Goal: Register for event/course

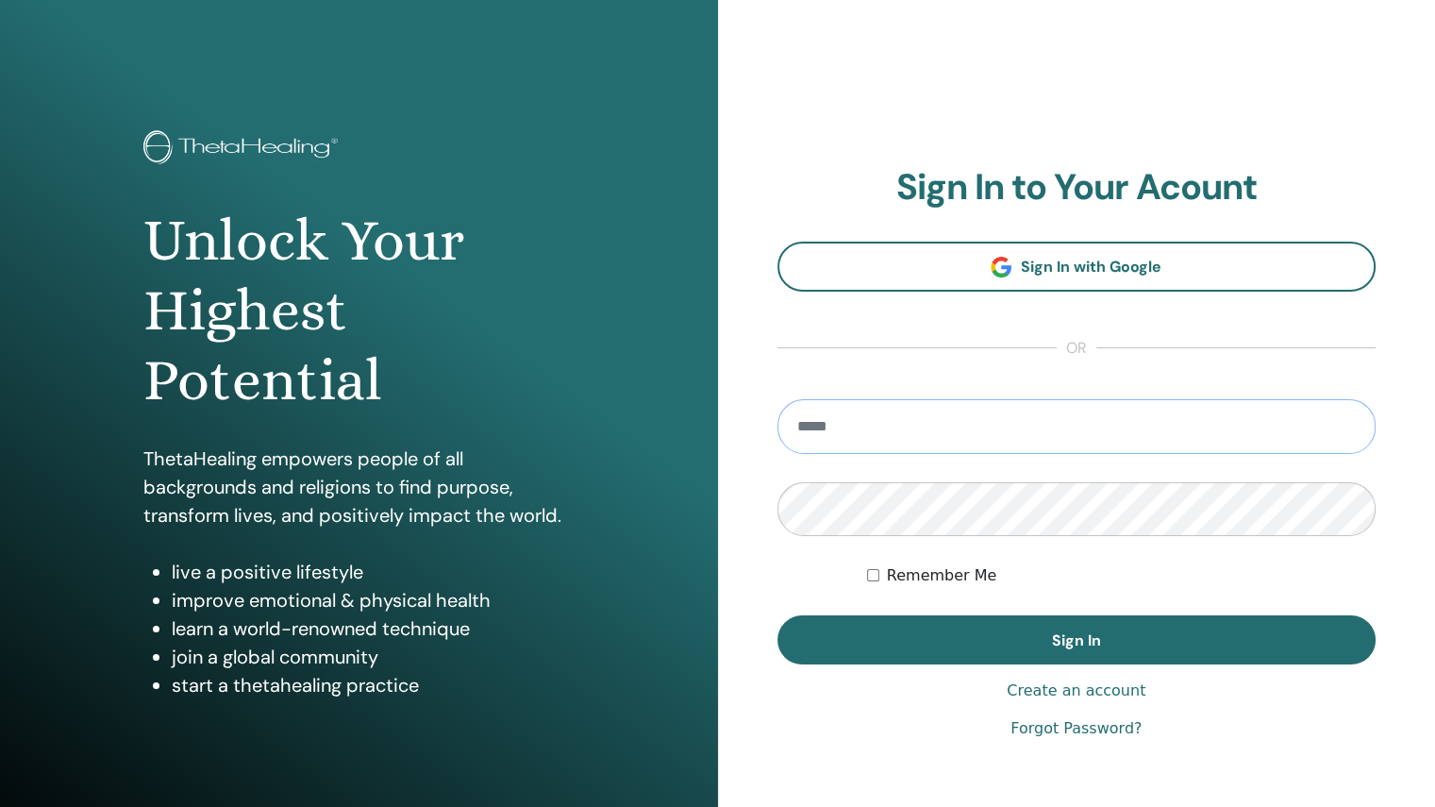
click at [862, 437] on input "email" at bounding box center [1077, 426] width 599 height 55
type input "**********"
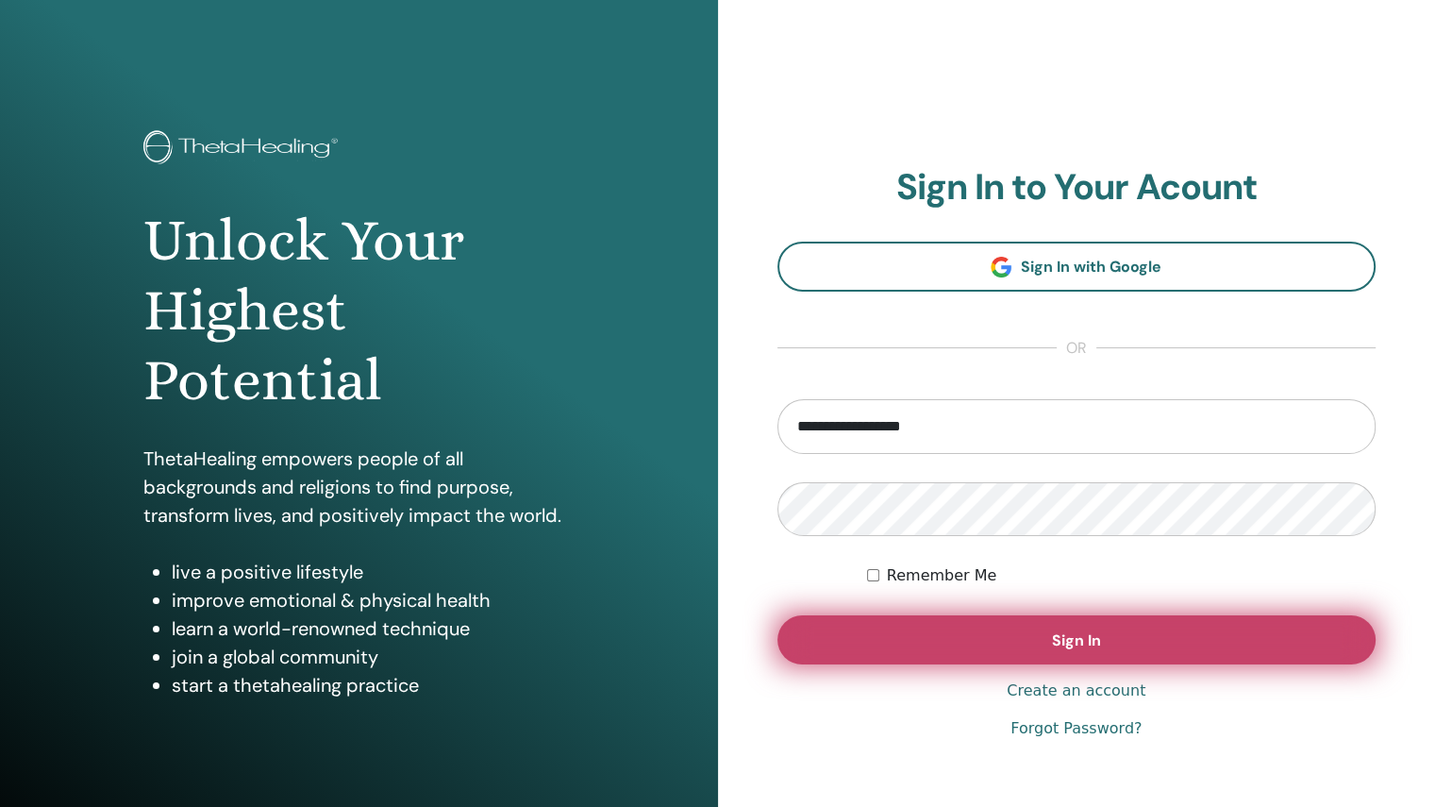
click at [951, 623] on button "Sign In" at bounding box center [1077, 639] width 599 height 49
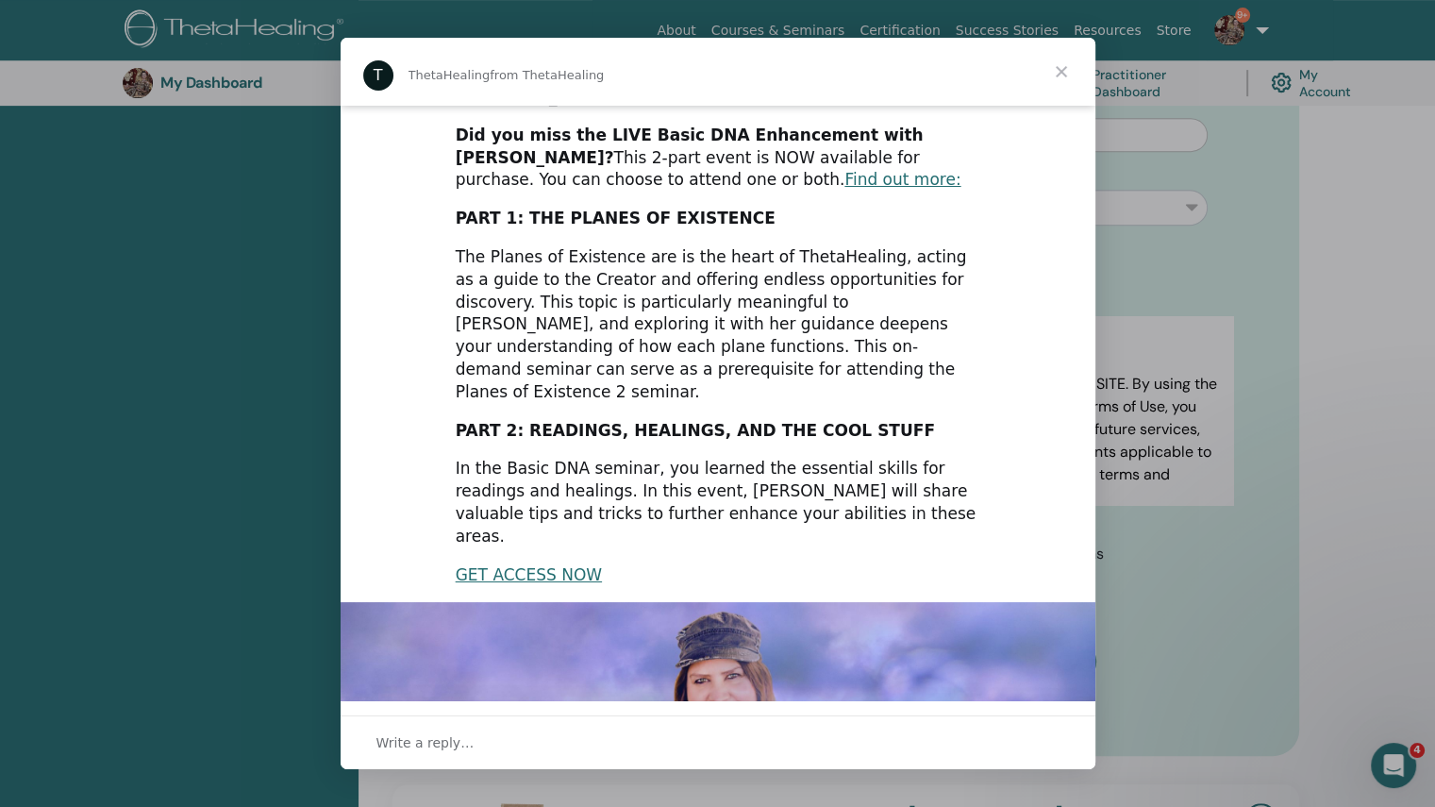
scroll to position [16, 0]
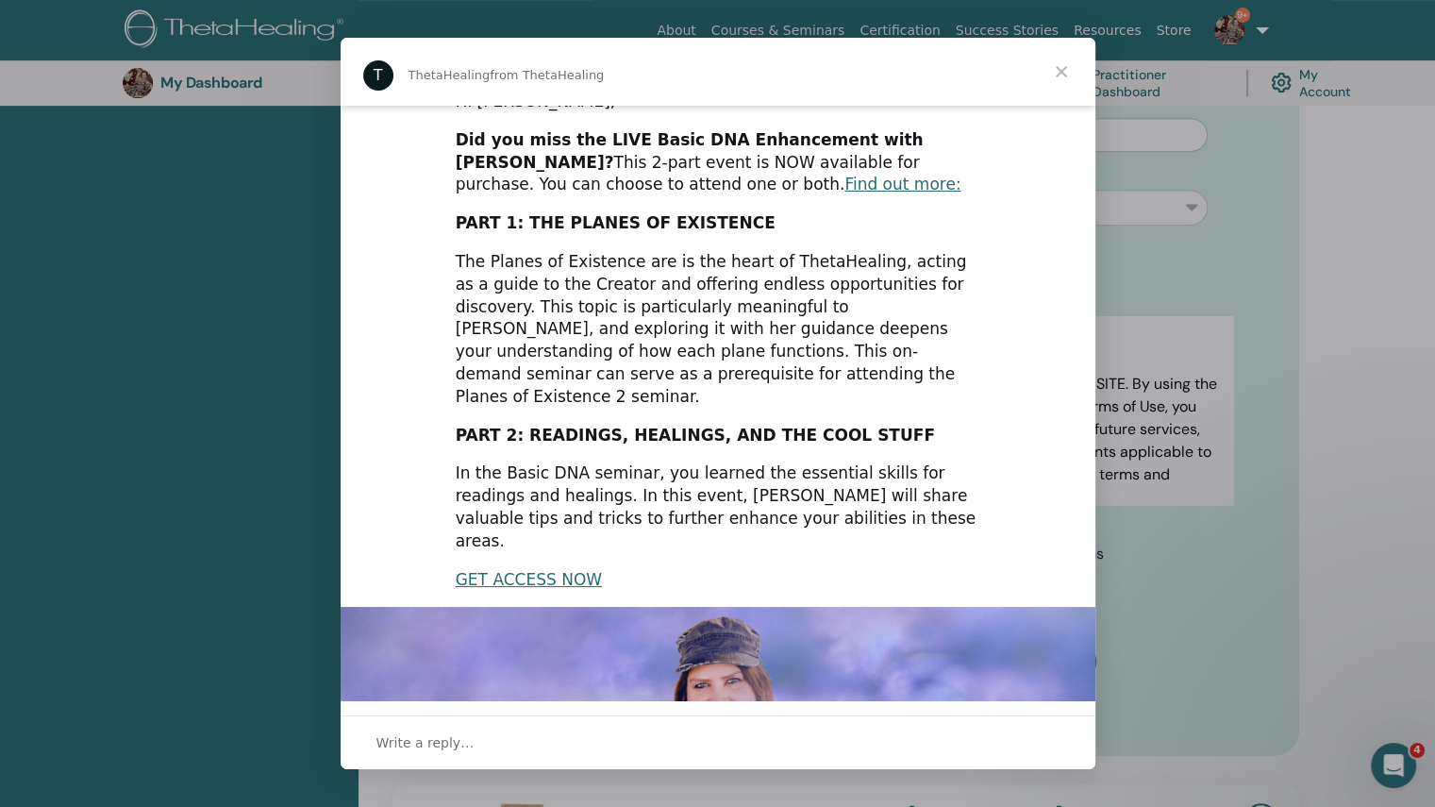
click at [1059, 74] on span "Close" at bounding box center [1062, 72] width 68 height 68
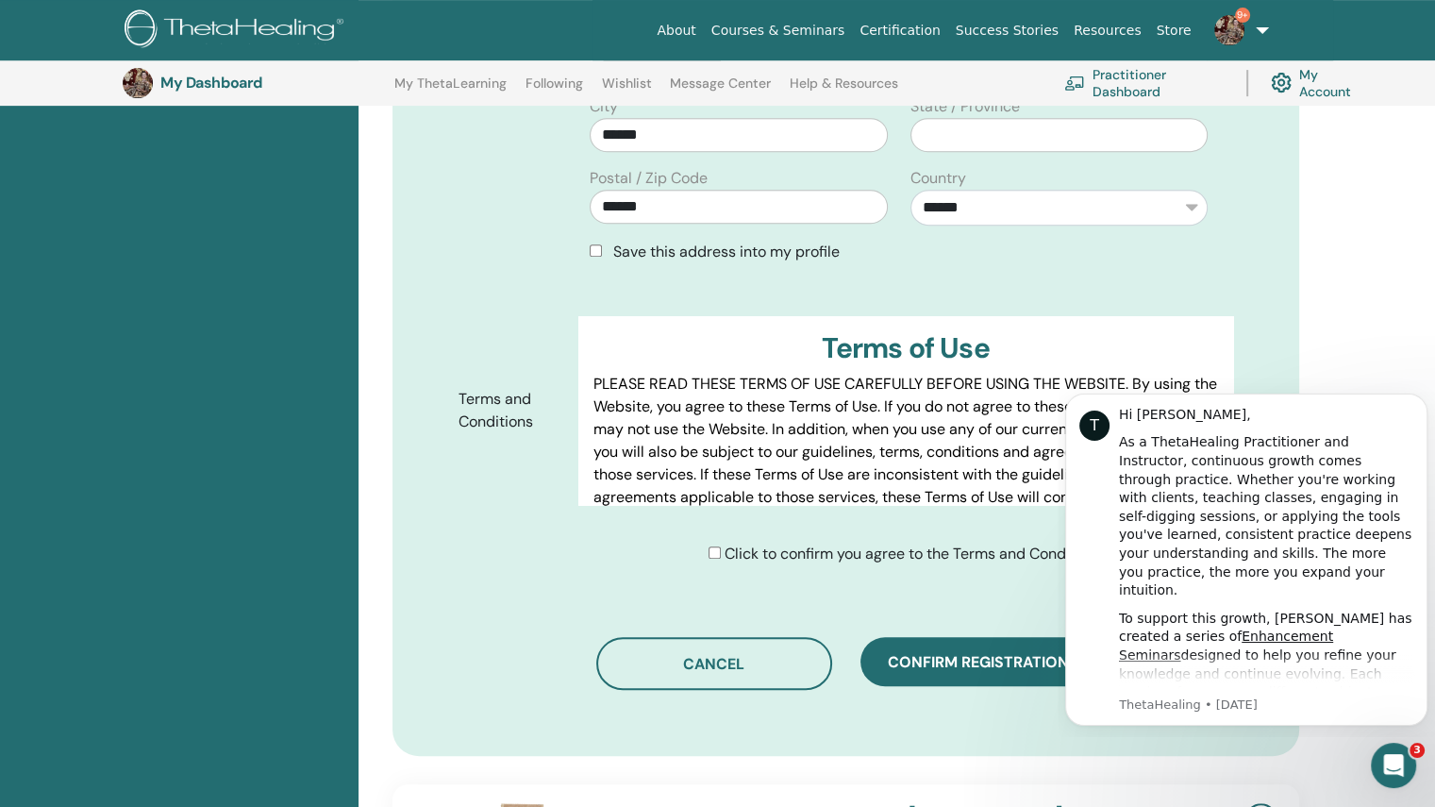
scroll to position [0, 0]
click at [1299, 360] on div "**********" at bounding box center [846, 329] width 952 height 1723
click at [1396, 772] on icon "Open Intercom Messenger" at bounding box center [1391, 762] width 31 height 31
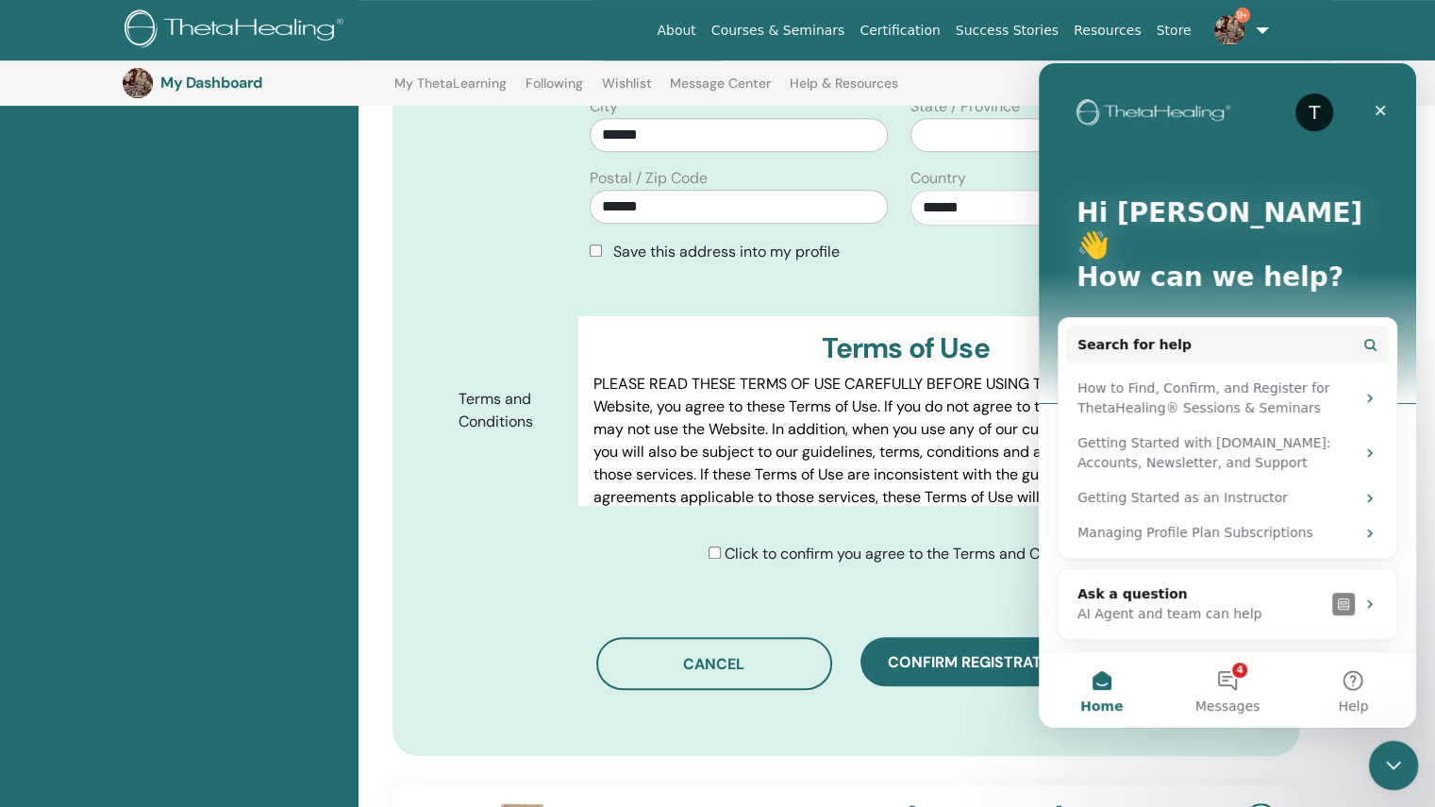
click at [1396, 772] on icon "Close Intercom Messenger" at bounding box center [1391, 762] width 23 height 23
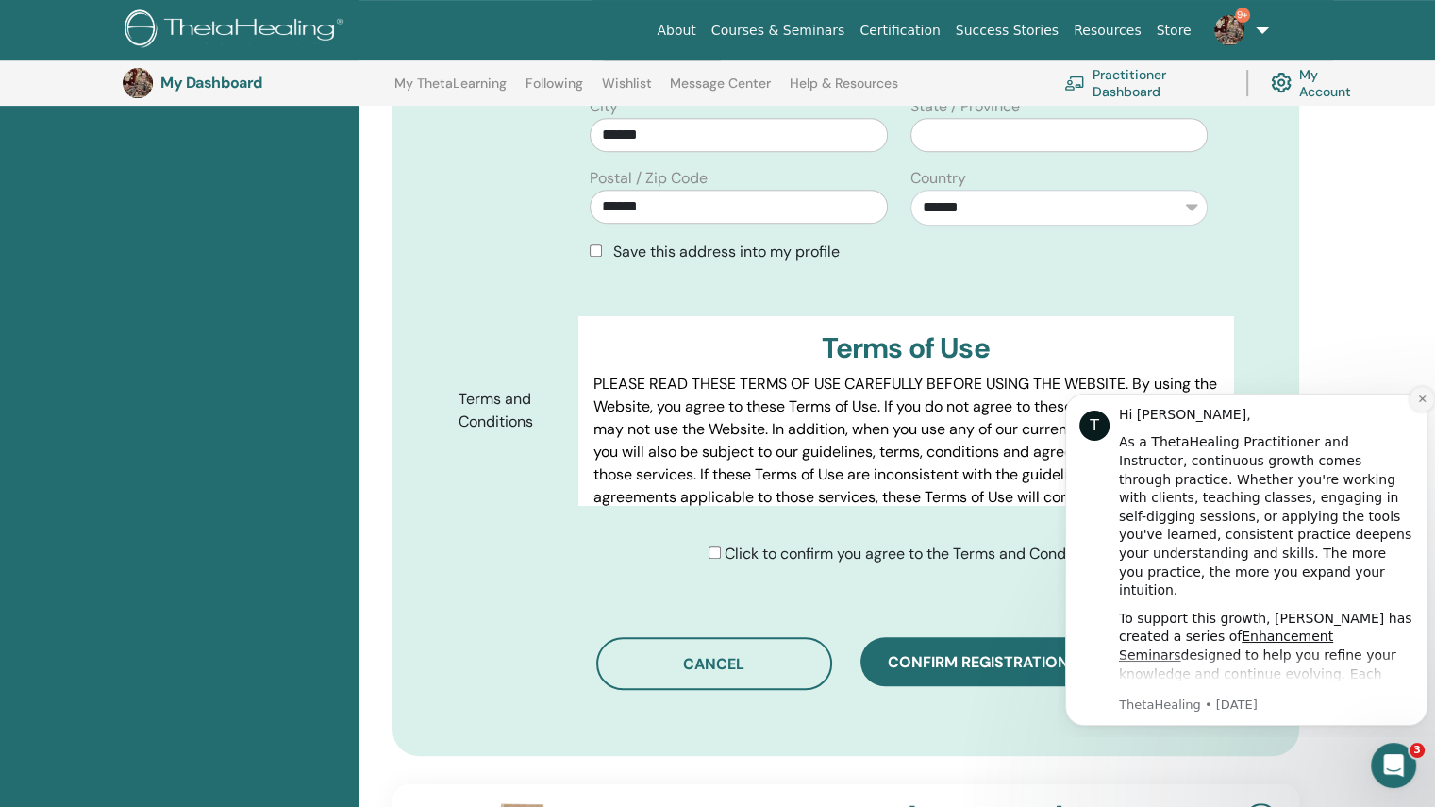
click at [1420, 398] on icon "Dismiss notification" at bounding box center [1422, 398] width 10 height 10
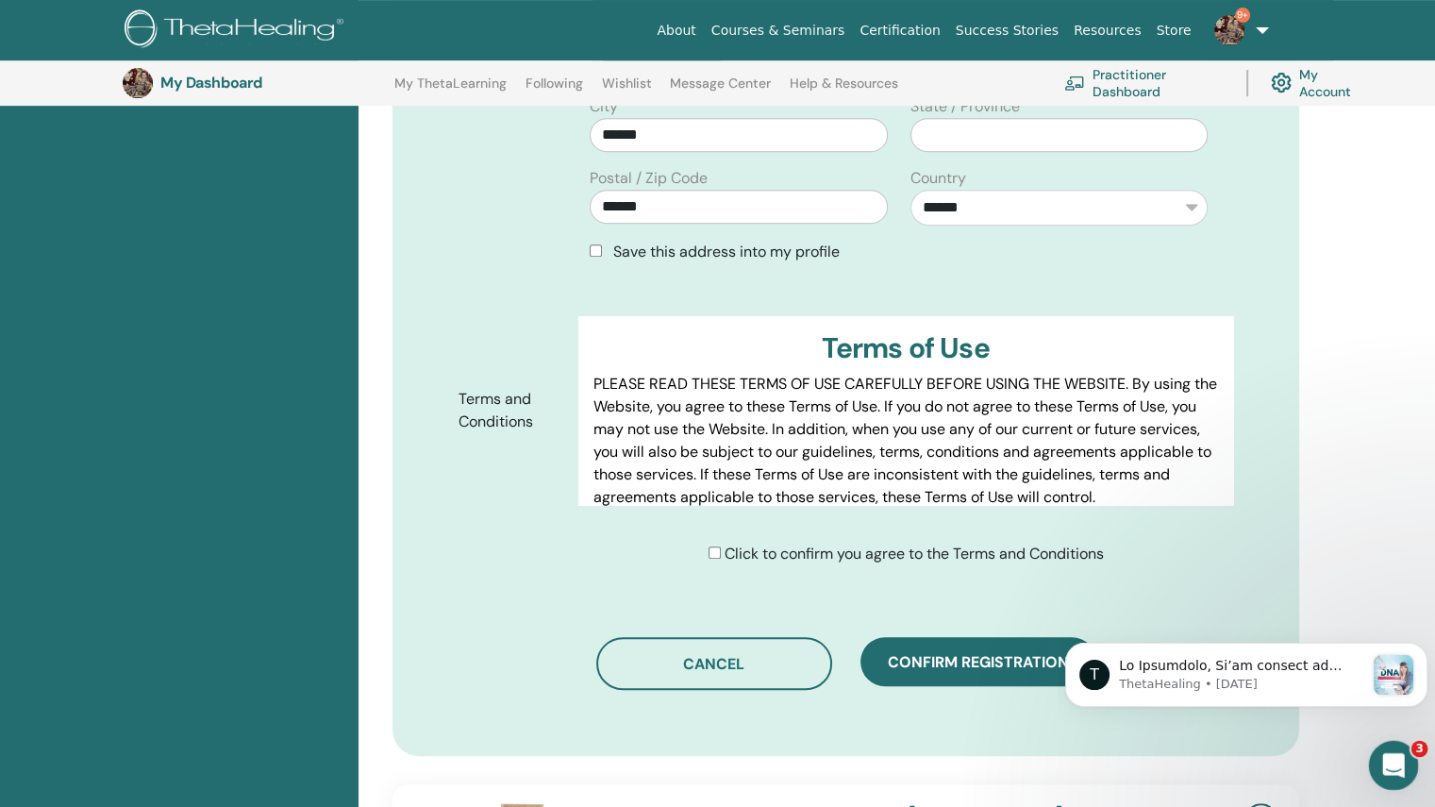
click at [1381, 764] on icon "Open Intercom Messenger" at bounding box center [1391, 762] width 31 height 31
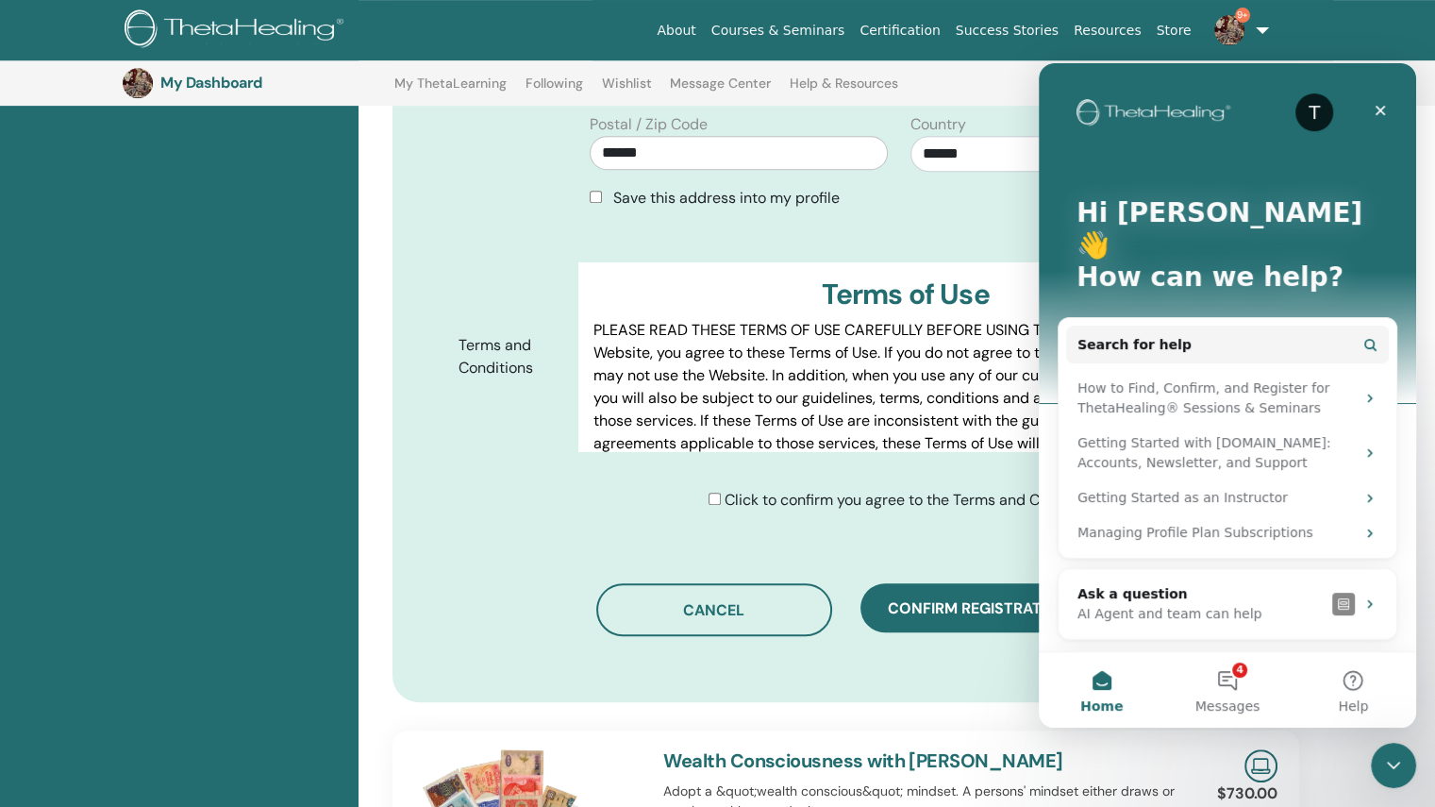
scroll to position [845, 0]
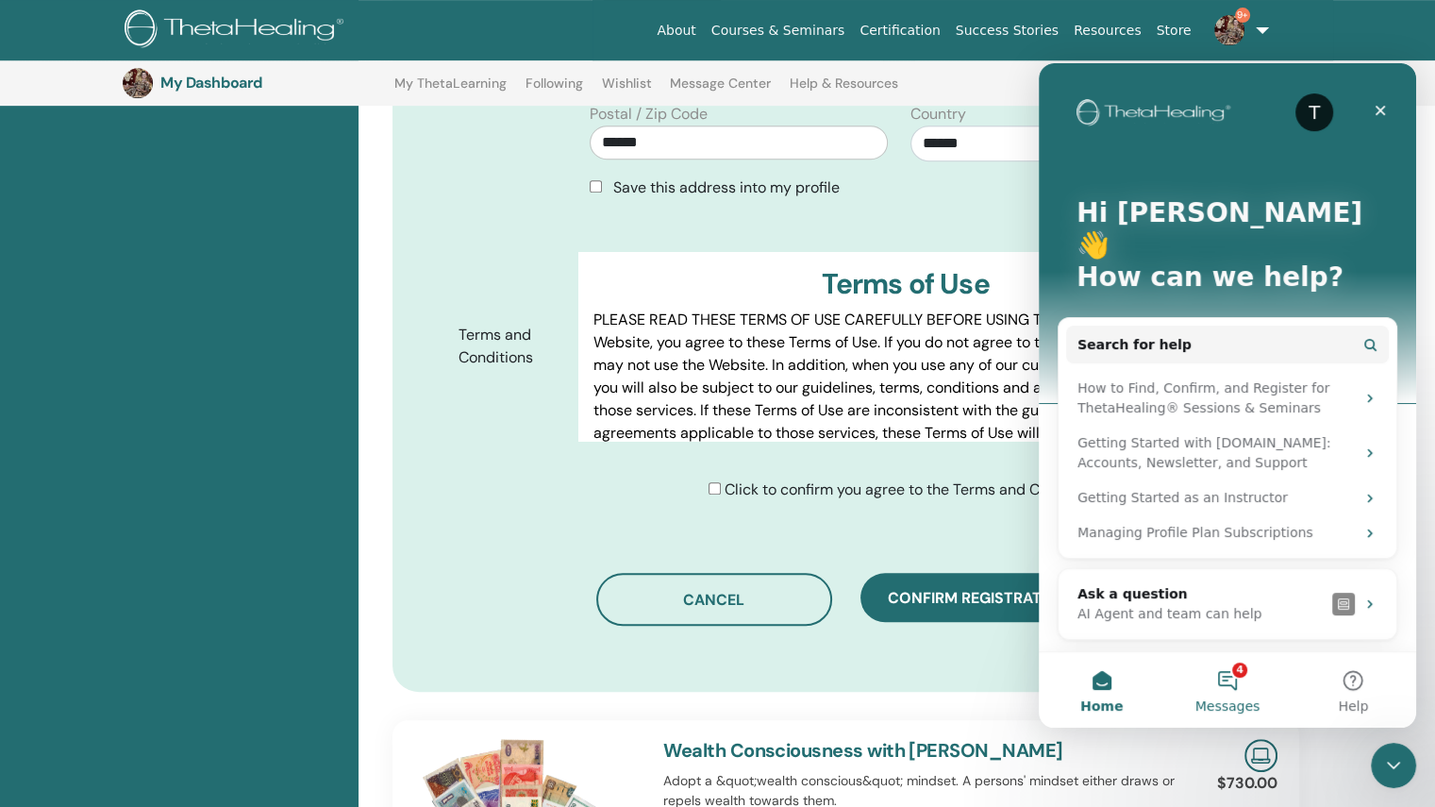
click at [1230, 678] on button "4 Messages" at bounding box center [1227, 689] width 126 height 75
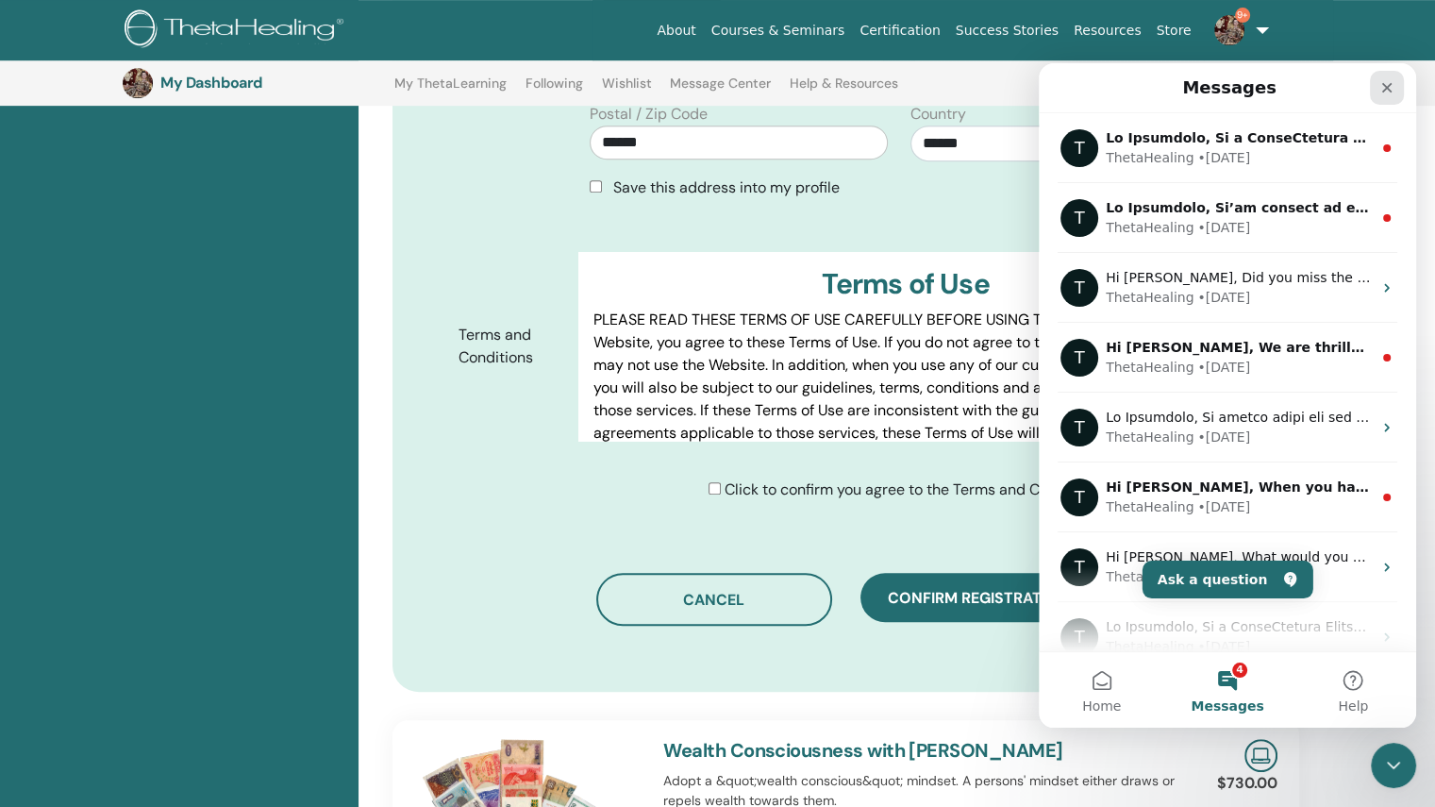
click at [1382, 85] on icon "Close" at bounding box center [1387, 87] width 15 height 15
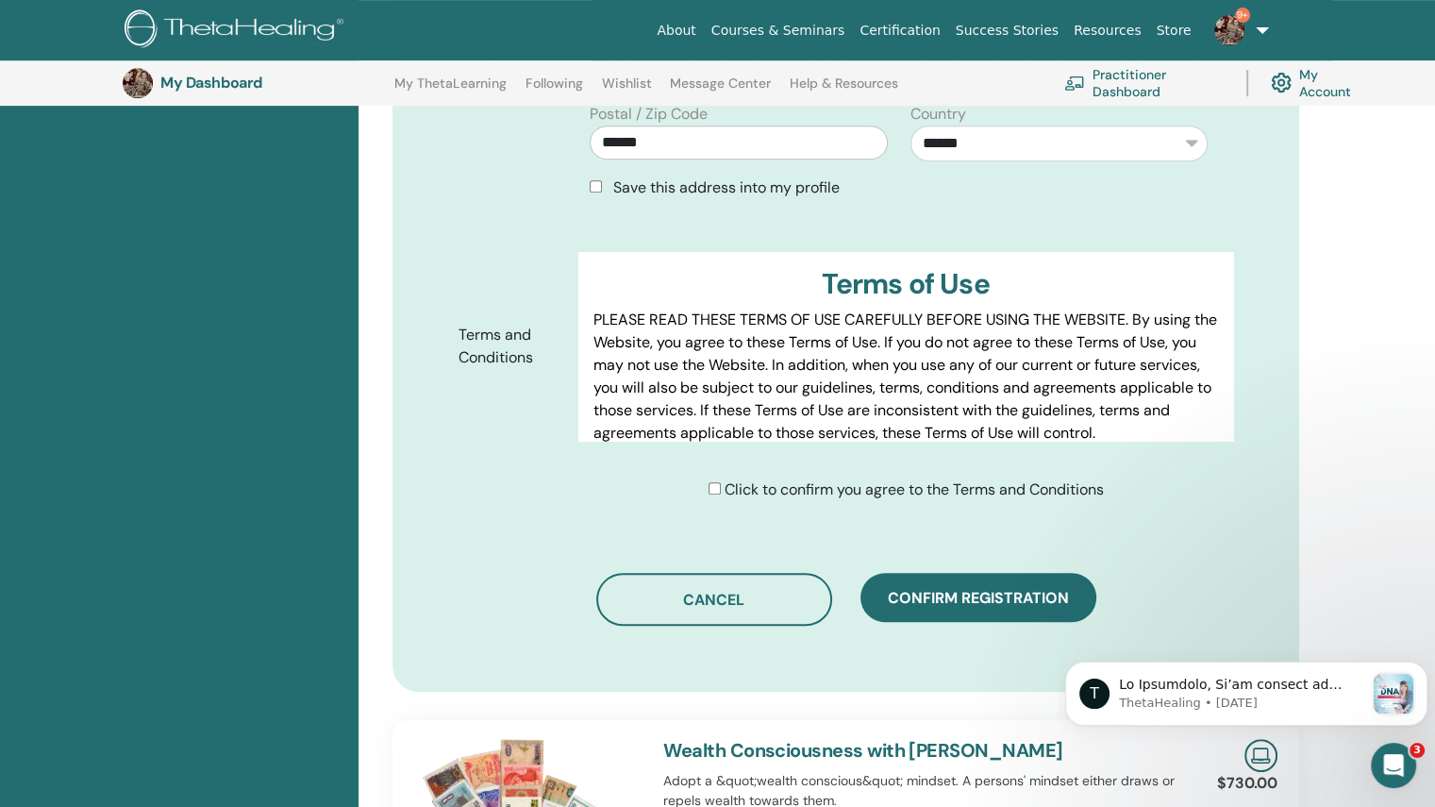
scroll to position [0, 0]
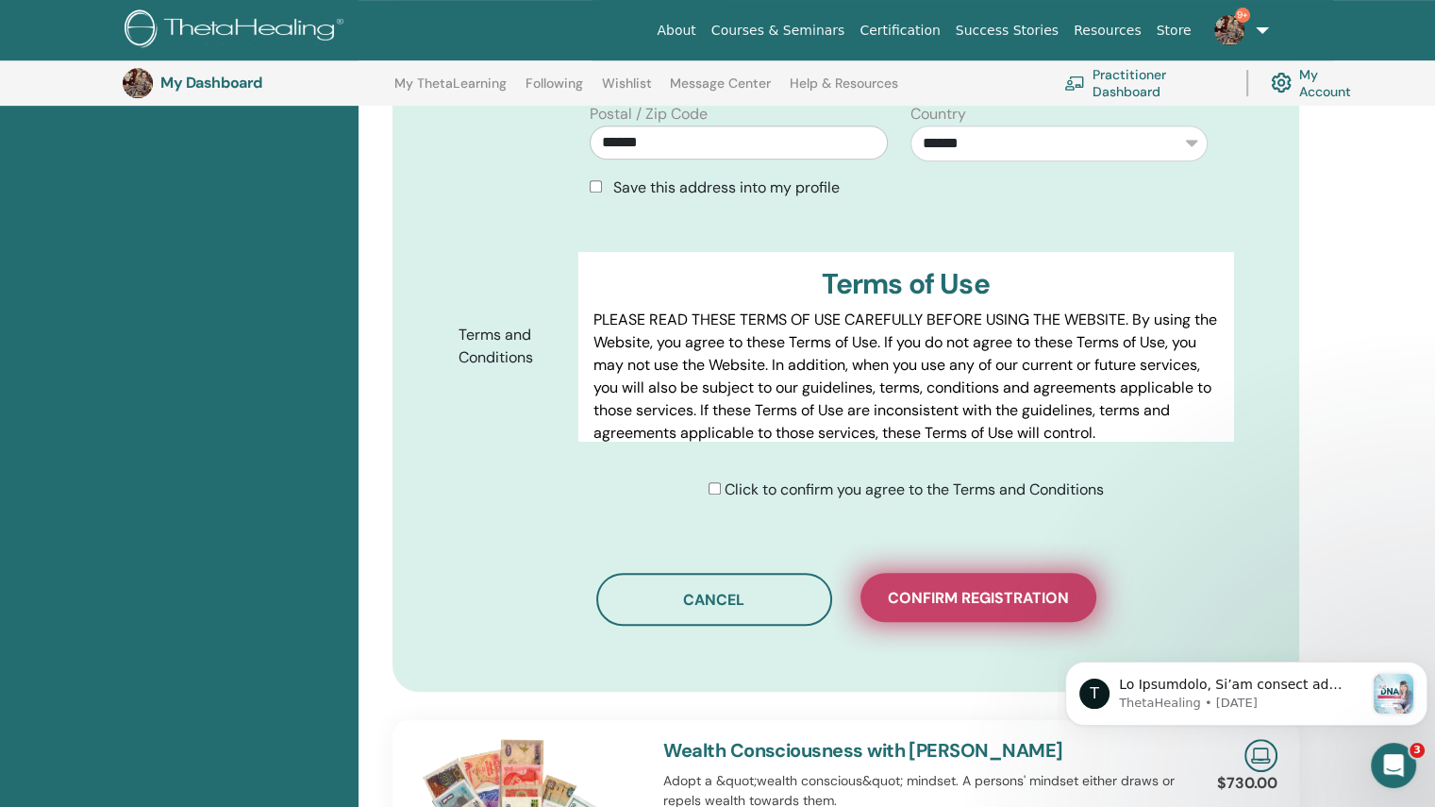
click at [936, 588] on span "Confirm registration" at bounding box center [978, 598] width 181 height 20
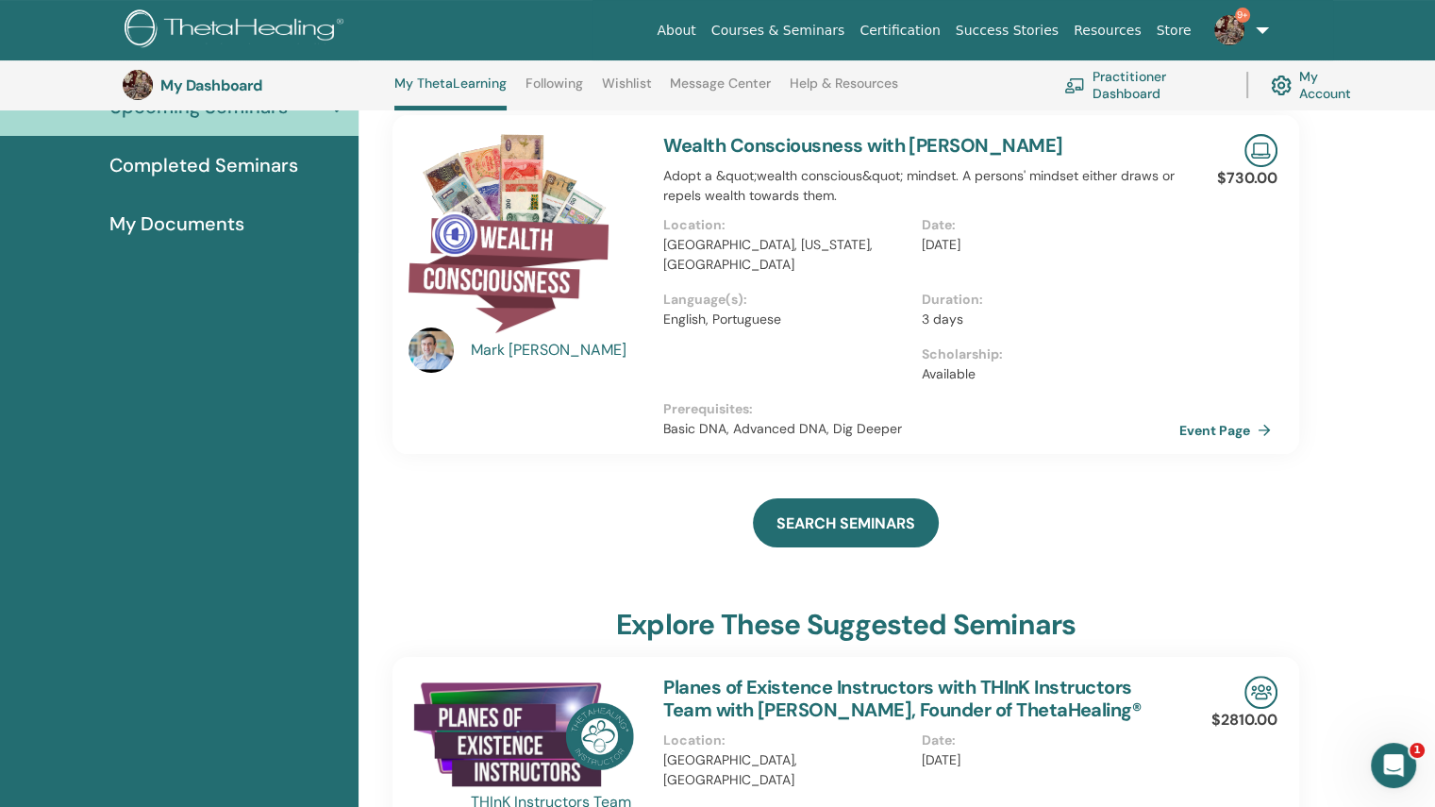
scroll to position [238, 0]
click at [1209, 429] on link "Event Page" at bounding box center [1231, 431] width 99 height 28
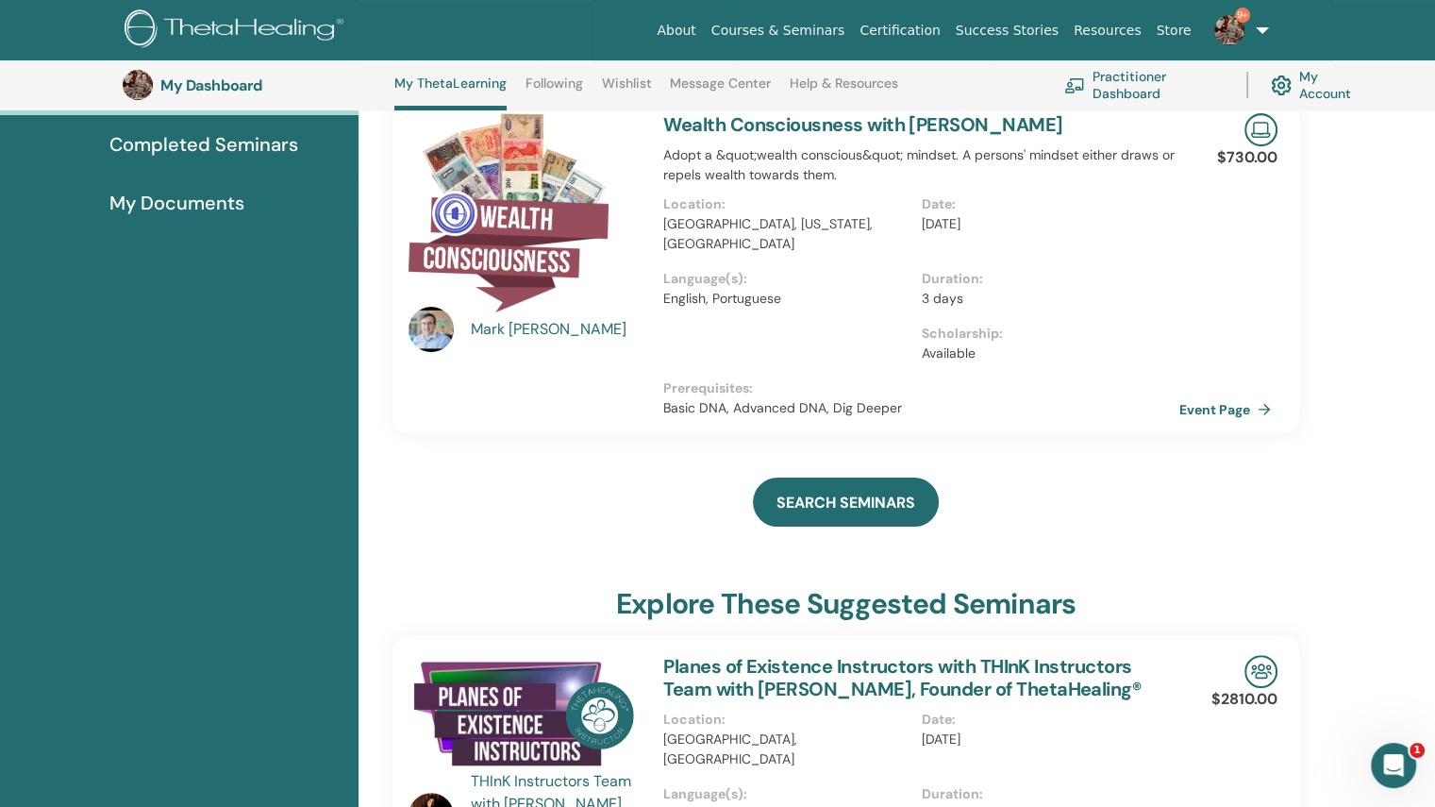
scroll to position [0, 0]
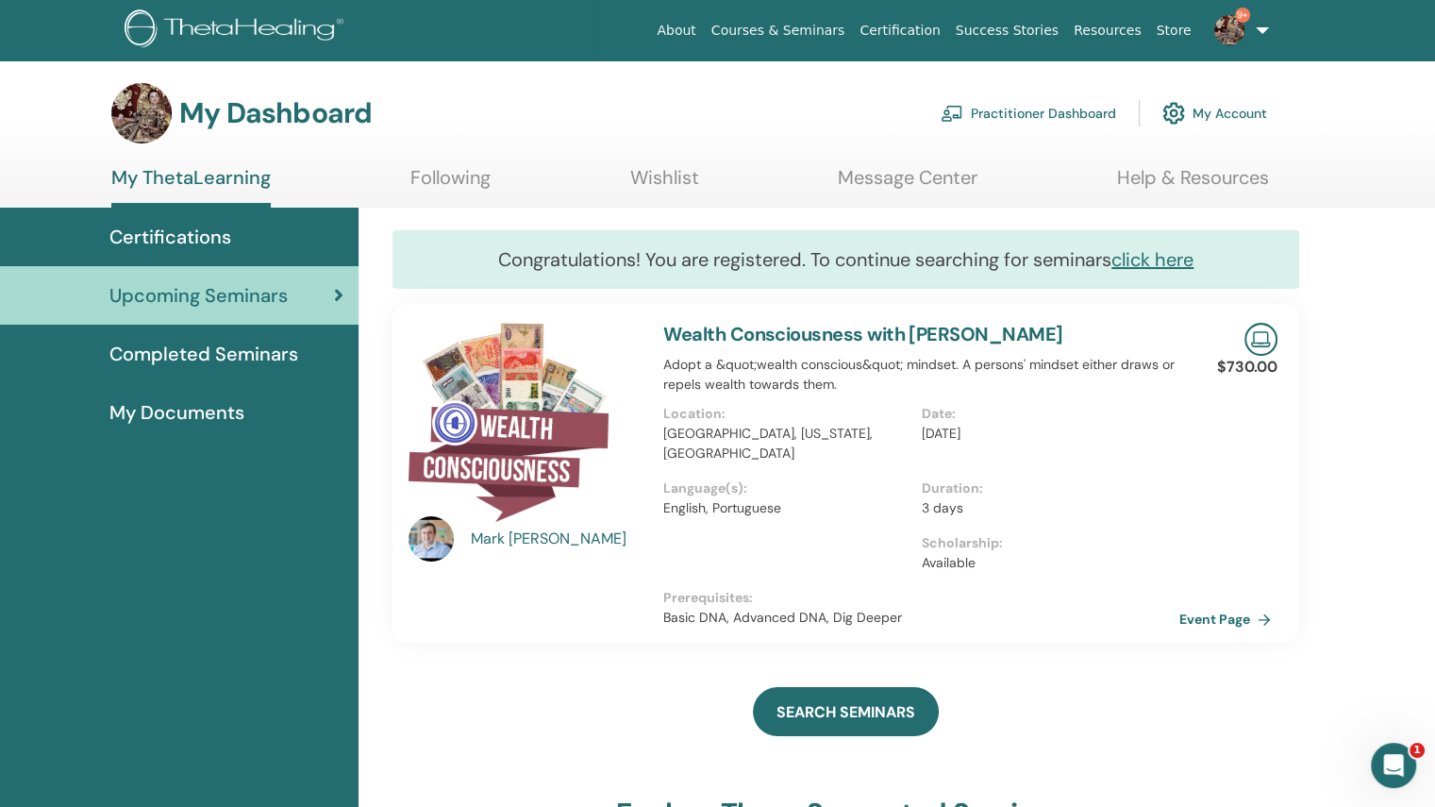
click at [208, 308] on span "Upcoming Seminars" at bounding box center [198, 295] width 178 height 28
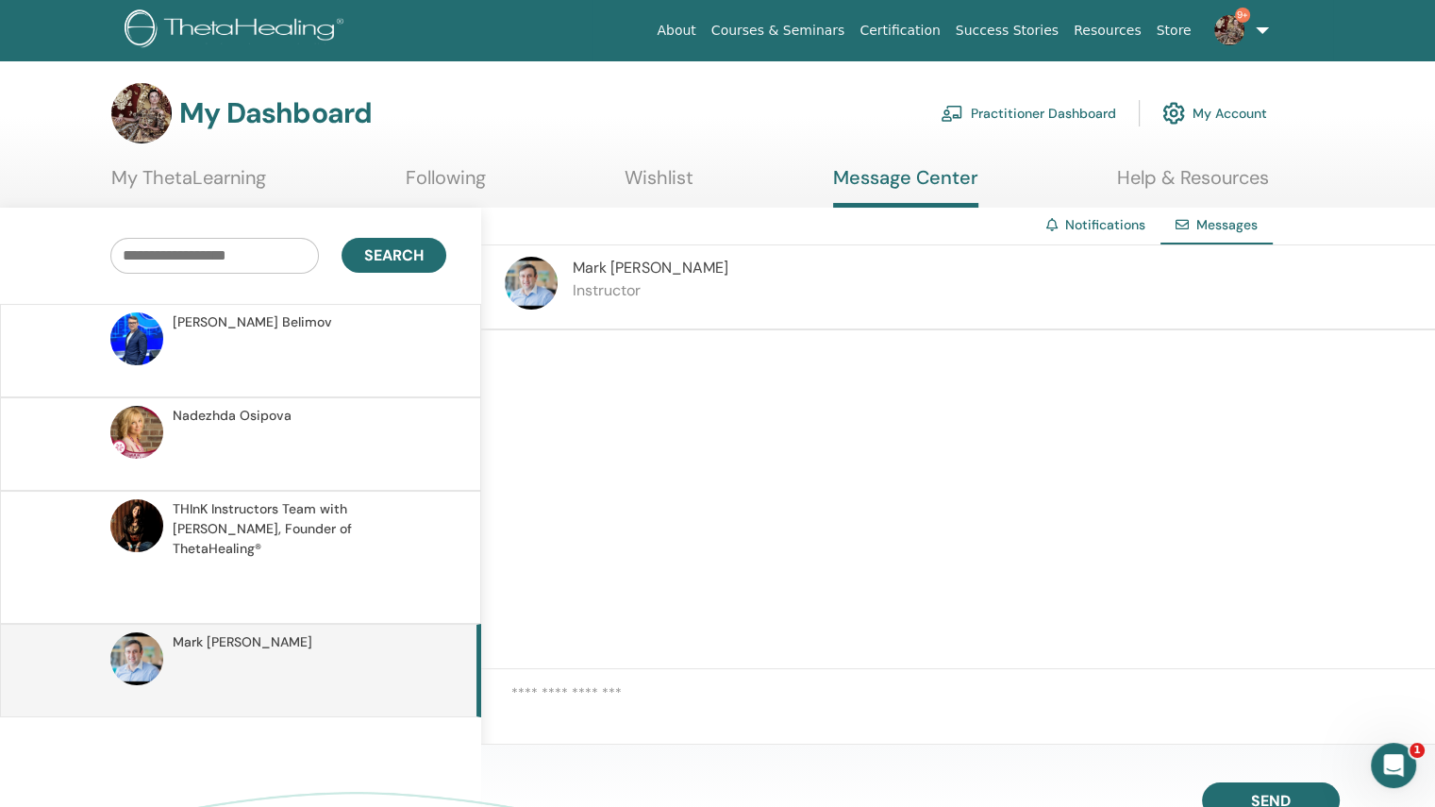
click at [617, 698] on textarea at bounding box center [973, 709] width 924 height 54
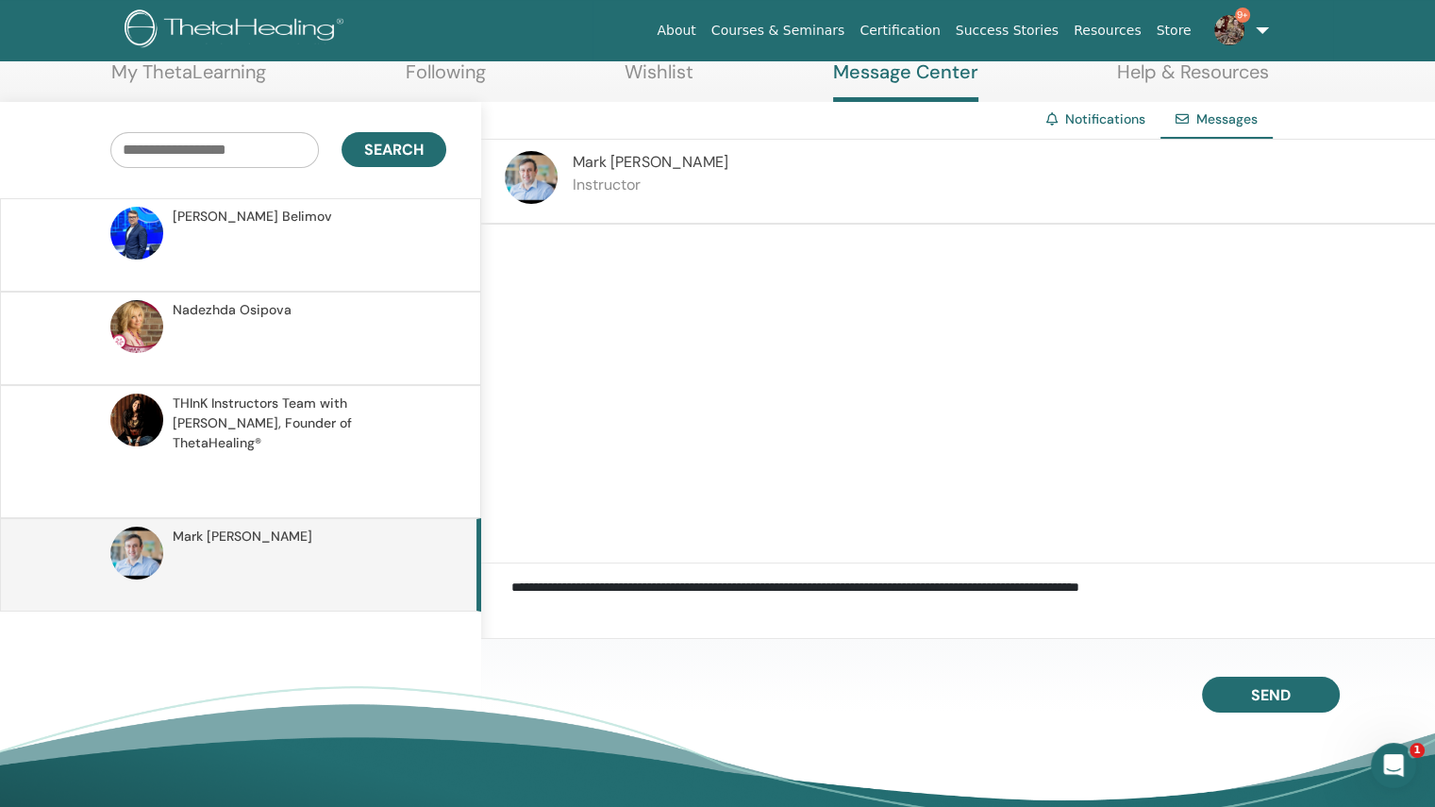
scroll to position [109, 0]
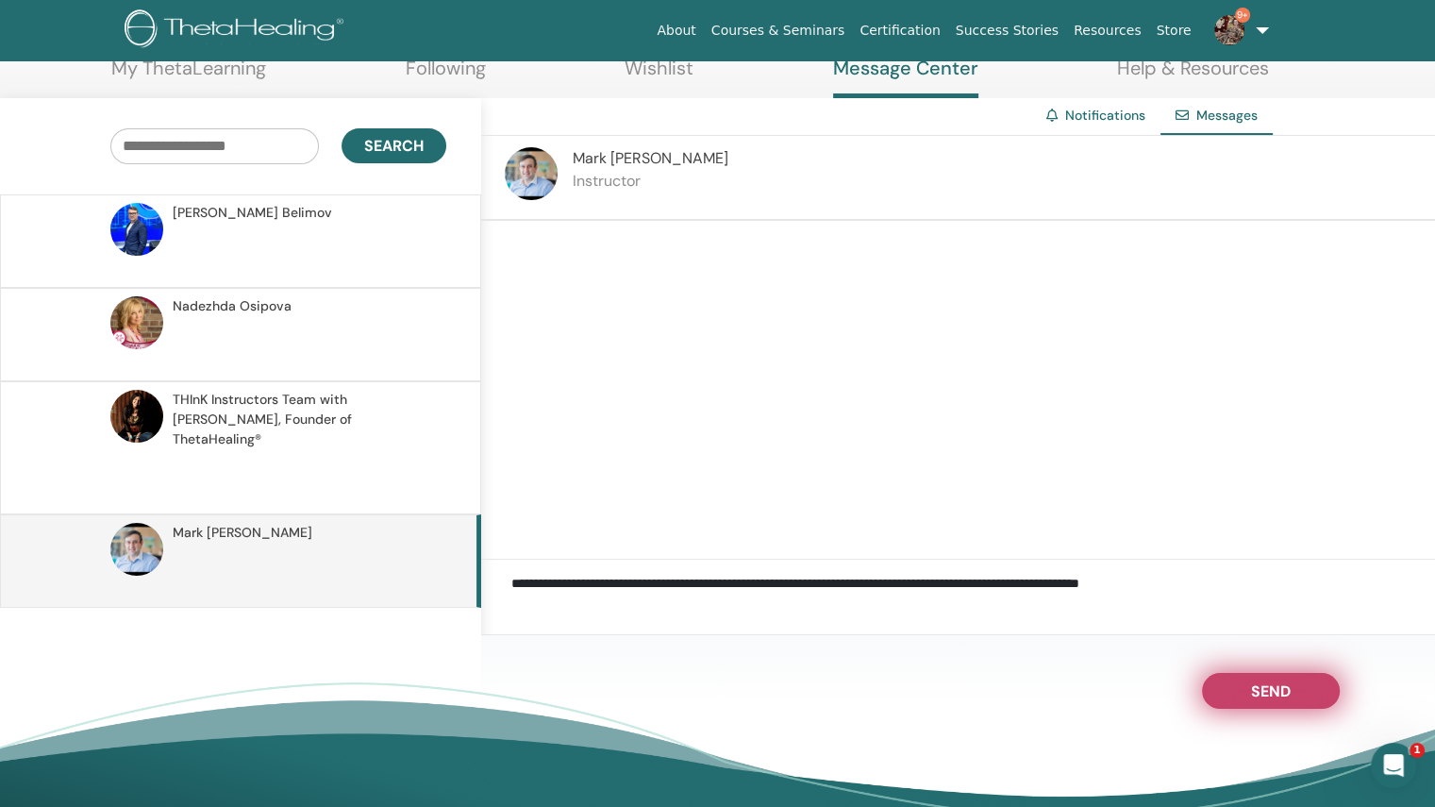
type textarea "**********"
click at [1248, 689] on button "Send" at bounding box center [1271, 691] width 138 height 36
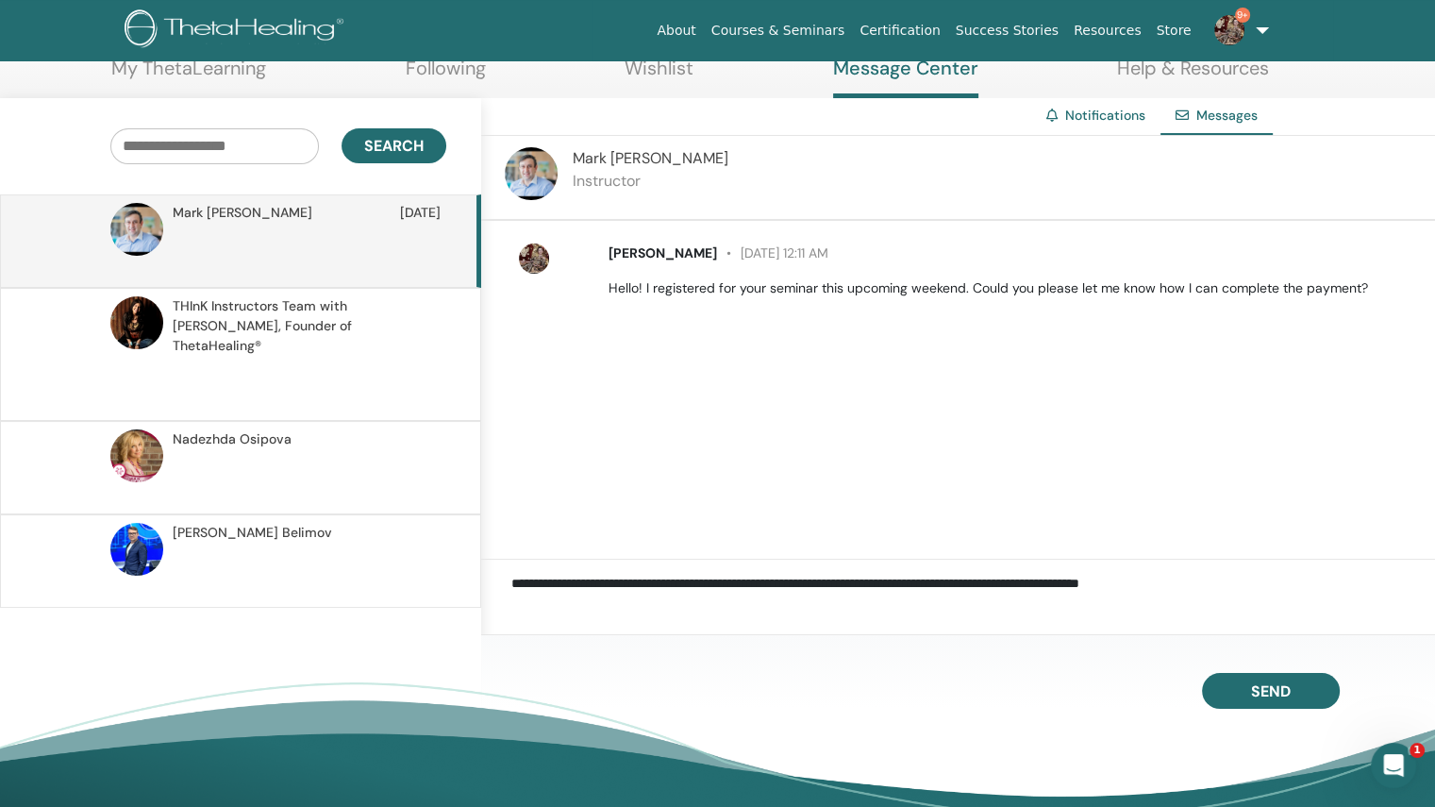
scroll to position [0, 0]
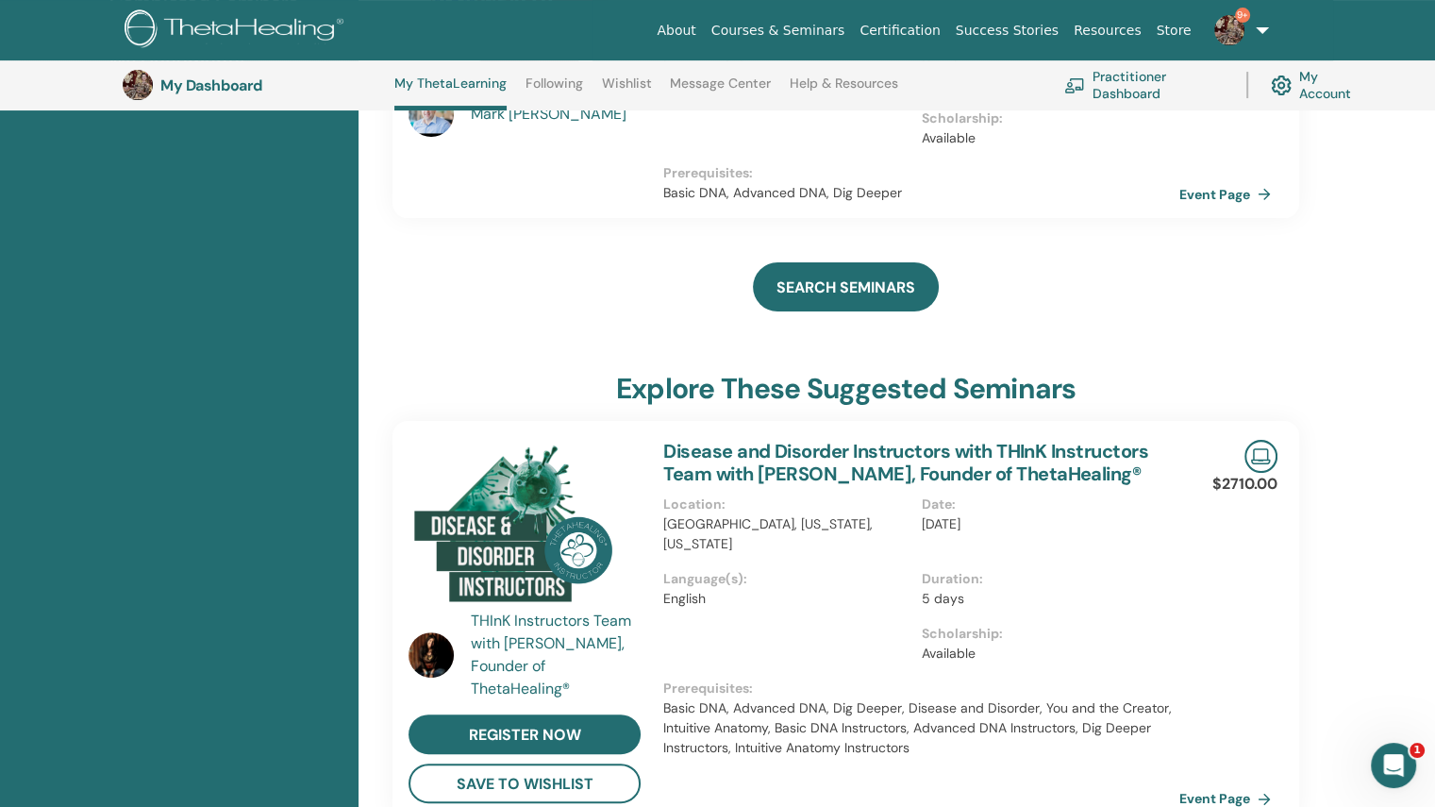
scroll to position [397, 0]
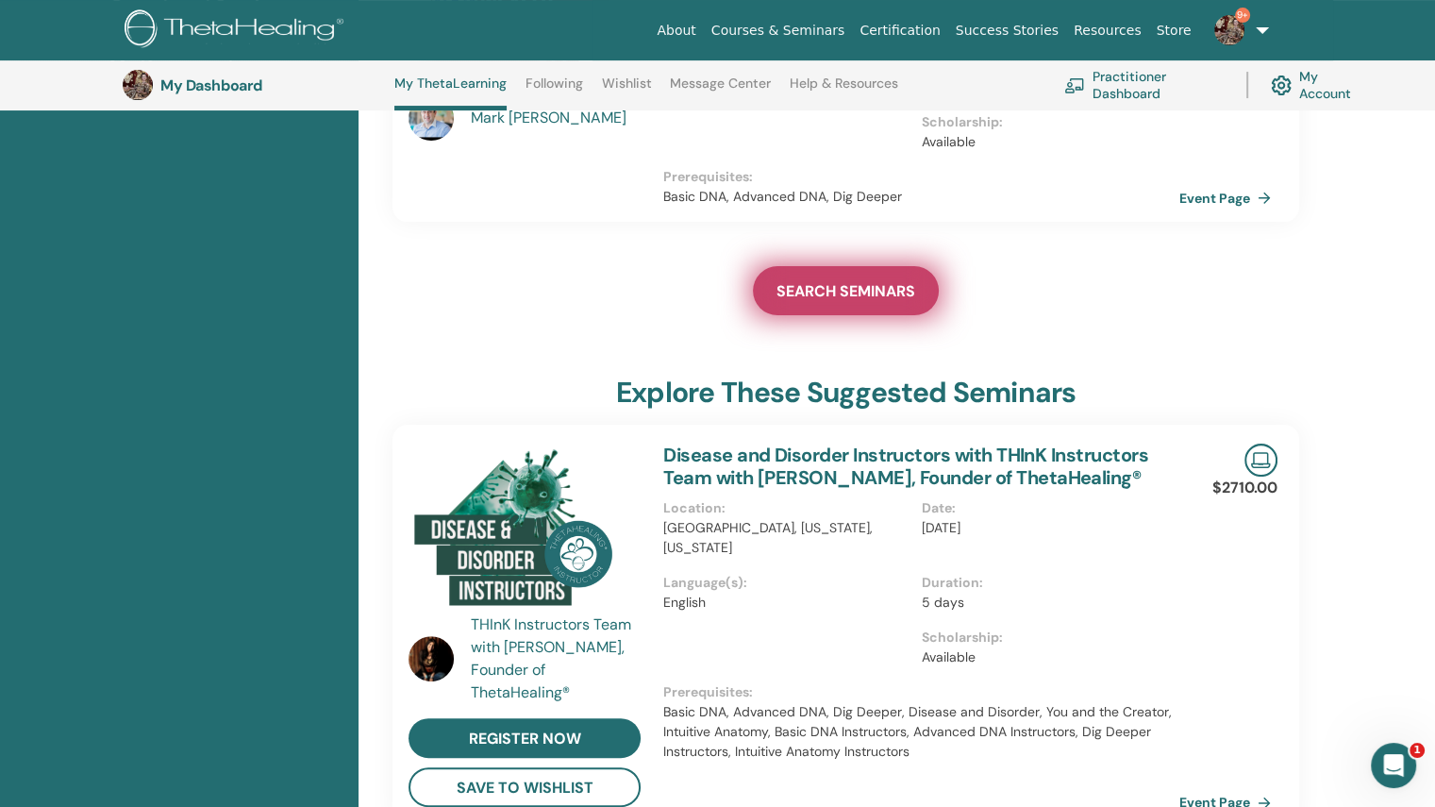
click at [800, 305] on link "SEARCH SEMINARS" at bounding box center [846, 290] width 186 height 49
